Goal: Navigation & Orientation: Find specific page/section

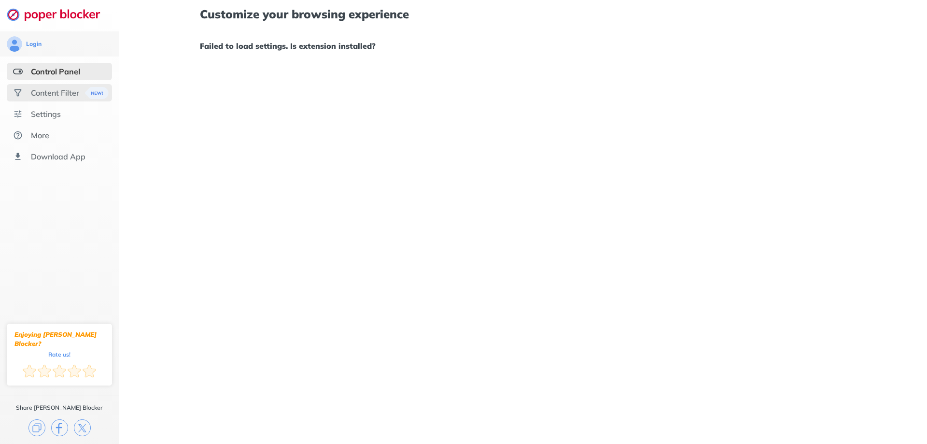
click at [58, 91] on div "Content Filter" at bounding box center [55, 93] width 48 height 10
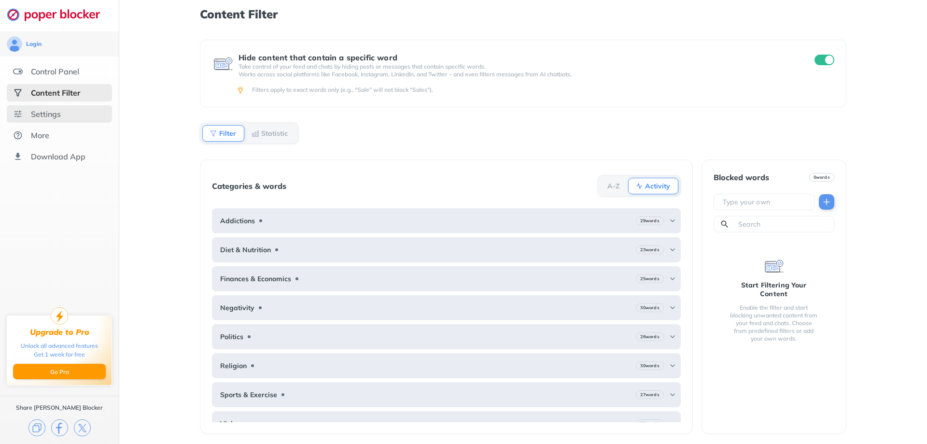
click at [46, 108] on div "Settings" at bounding box center [59, 113] width 105 height 17
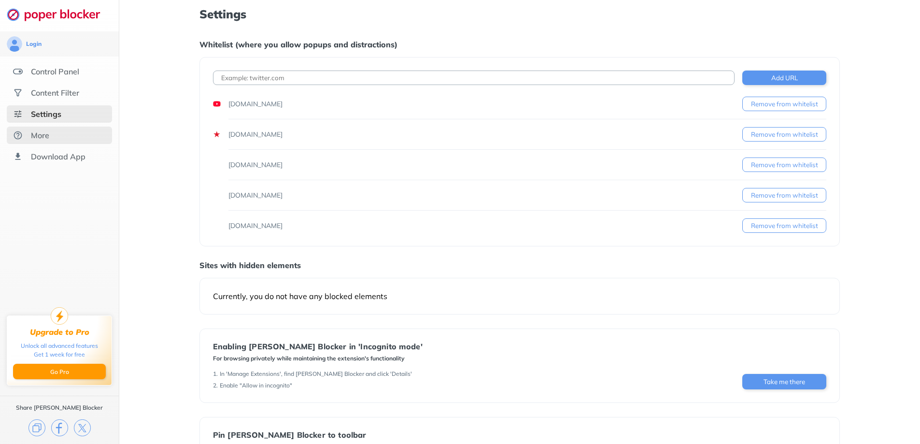
click at [44, 138] on div "More" at bounding box center [40, 135] width 18 height 10
